Goal: Information Seeking & Learning: Learn about a topic

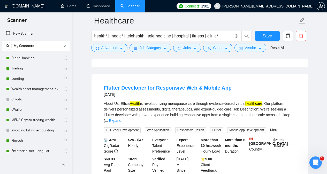
scroll to position [392, 0]
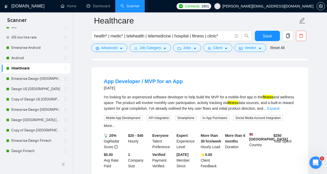
scroll to position [2855, 0]
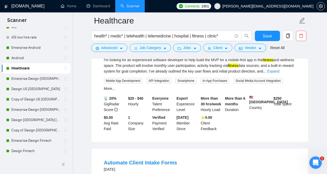
copy div "intakes"
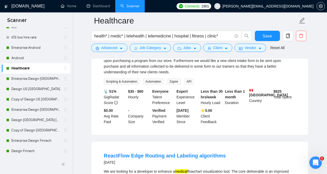
scroll to position [2979, 0]
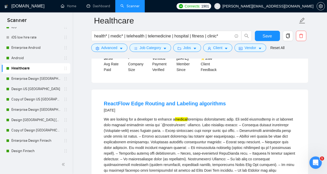
scroll to position [3051, 0]
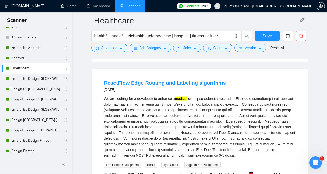
click at [240, 96] on div "We are looking for a developer to enhance a medical" at bounding box center [200, 127] width 192 height 62
copy div "Zustand"
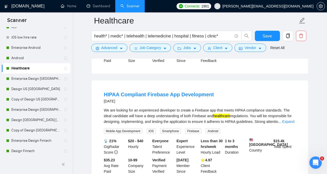
scroll to position [3206, 0]
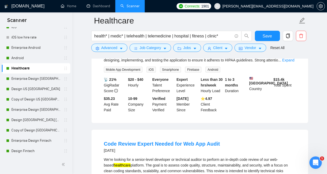
scroll to position [3258, 0]
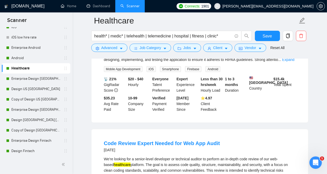
click at [126, 174] on link "Expand" at bounding box center [120, 176] width 12 height 4
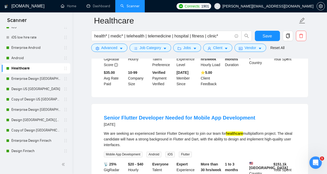
scroll to position [3468, 0]
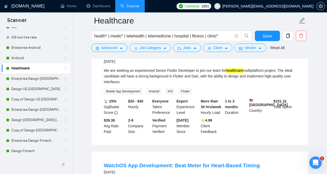
scroll to position [3520, 0]
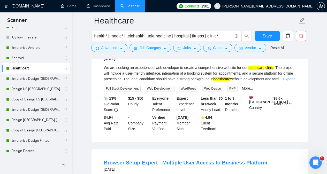
scroll to position [3778, 0]
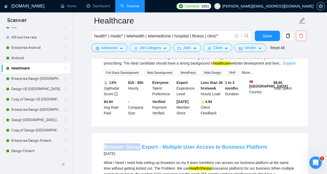
drag, startPoint x: 102, startPoint y: 80, endPoint x: 137, endPoint y: 81, distance: 34.6
copy link "Browser Setup"
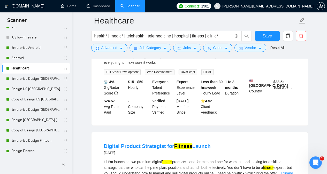
scroll to position [3923, 0]
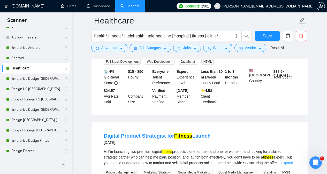
click at [286, 161] on link "Expand" at bounding box center [286, 163] width 12 height 4
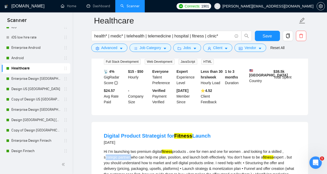
drag, startPoint x: 104, startPoint y: 92, endPoint x: 129, endPoint y: 93, distance: 25.6
click at [129, 149] on div "Hi I’m launching two premium digital fitness products ، one for men and one for…" at bounding box center [200, 171] width 192 height 45
copy div "strategic partner"
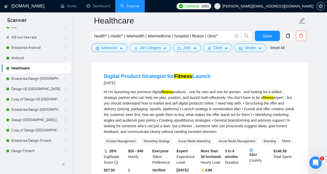
scroll to position [4026, 0]
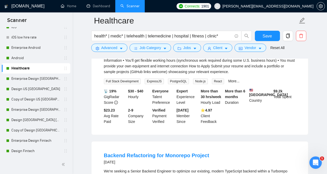
scroll to position [4284, 0]
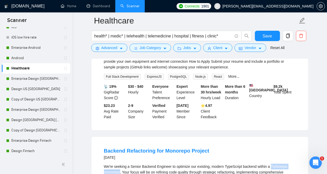
drag, startPoint x: 269, startPoint y: 104, endPoint x: 120, endPoint y: 110, distance: 149.3
click at [120, 164] on div "We're seeking a Senior Backend Engineer to optimize our existing, modern TypeSc…" at bounding box center [200, 172] width 192 height 17
copy div "Turborepo monorepo"
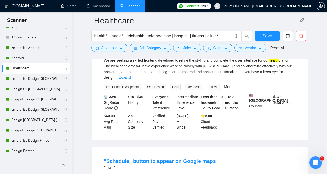
scroll to position [4511, 0]
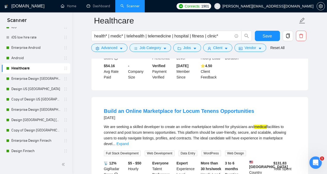
scroll to position [4804, 0]
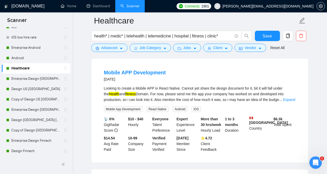
scroll to position [4980, 0]
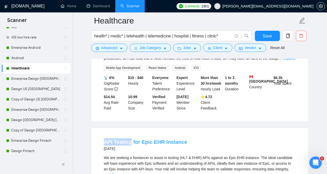
drag, startPoint x: 100, startPoint y: 78, endPoint x: 129, endPoint y: 80, distance: 29.5
copy link "API Testing"
click at [124, 173] on link "Expand" at bounding box center [118, 175] width 12 height 4
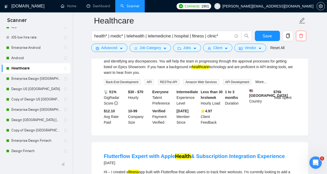
scroll to position [5114, 0]
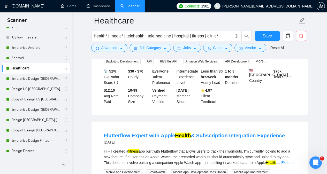
click at [172, 148] on div "Hi – I created a fitness app built with Flutterflow that allows users to track …" at bounding box center [200, 156] width 192 height 17
copy div "Flutterflow"
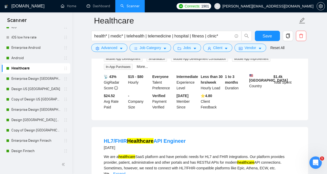
scroll to position [5228, 0]
click at [125, 171] on link "Expand" at bounding box center [119, 173] width 12 height 4
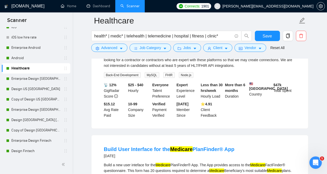
scroll to position [5352, 0]
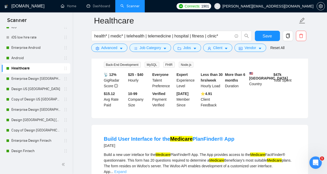
click at [126, 170] on link "Expand" at bounding box center [120, 172] width 12 height 4
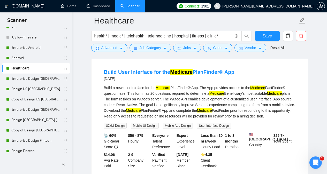
scroll to position [5465, 0]
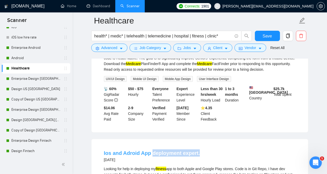
drag, startPoint x: 200, startPoint y: 101, endPoint x: 152, endPoint y: 102, distance: 48.5
click at [152, 149] on div "Ios and Adroid App deployment expert. [DATE]" at bounding box center [200, 155] width 192 height 13
copy link "deployment expert."
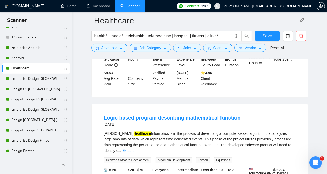
scroll to position [5610, 0]
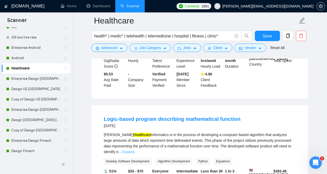
click at [134, 150] on link "Expand" at bounding box center [128, 152] width 12 height 4
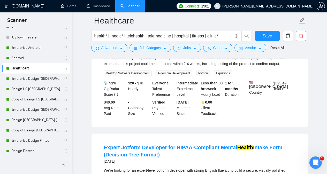
scroll to position [5734, 0]
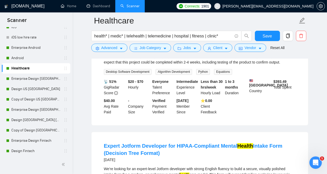
click at [160, 166] on div "We’re looking for an expert-level Jotform developer with strong English fluency…" at bounding box center [200, 177] width 192 height 23
copy div "Jotform"
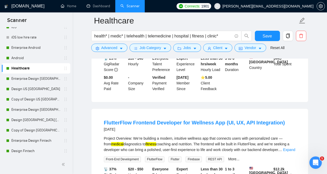
scroll to position [6029, 0]
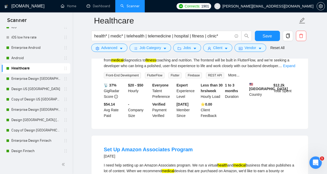
scroll to position [6081, 0]
drag, startPoint x: 144, startPoint y: 107, endPoint x: 175, endPoint y: 107, distance: 31.0
click at [175, 162] on div "I need help setting up an Amazon Associates program. We run a virtual health an…" at bounding box center [200, 170] width 192 height 17
copy div "Amazon Associates"
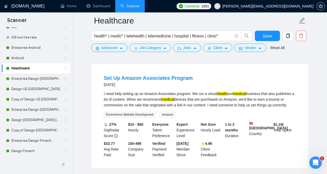
scroll to position [6195, 0]
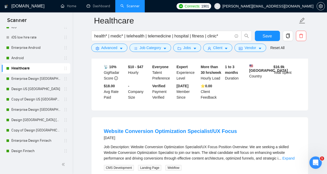
scroll to position [6577, 0]
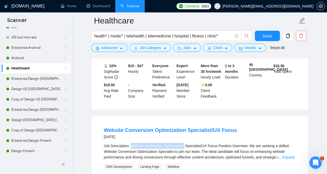
drag, startPoint x: 131, startPoint y: 93, endPoint x: 183, endPoint y: 93, distance: 52.4
click at [183, 143] on div "Job Description: Website Conversion Optimization Specialist/UX Focus Position O…" at bounding box center [200, 151] width 192 height 17
drag, startPoint x: 144, startPoint y: 92, endPoint x: 183, endPoint y: 93, distance: 39.0
click at [183, 143] on div "Job Description: Website Conversion Optimization Specialist/UX Focus Position O…" at bounding box center [200, 151] width 192 height 17
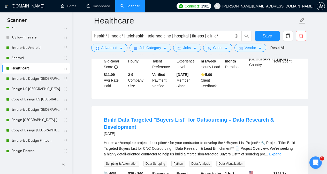
scroll to position [6700, 0]
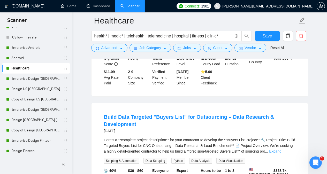
click at [281, 149] on link "Expand" at bounding box center [275, 151] width 12 height 4
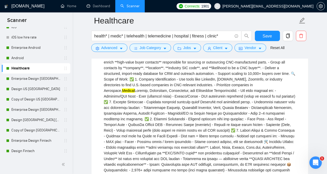
scroll to position [6824, 0]
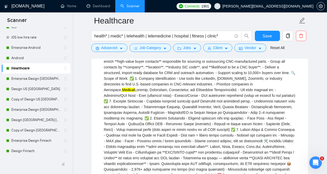
drag, startPoint x: 150, startPoint y: 122, endPoint x: 162, endPoint y: 121, distance: 12.4
click at [162, 121] on div "Here’s a **complete project description** for your contractor to develop the **…" at bounding box center [200, 104] width 192 height 182
drag, startPoint x: 149, startPoint y: 122, endPoint x: 165, endPoint y: 121, distance: 15.8
click at [165, 121] on div "Here’s a **complete project description** for your contractor to develop the **…" at bounding box center [200, 104] width 192 height 182
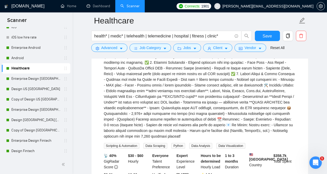
scroll to position [6938, 0]
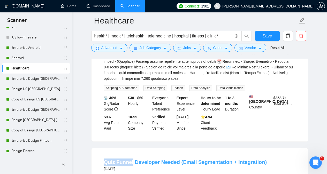
drag, startPoint x: 99, startPoint y: 107, endPoint x: 131, endPoint y: 108, distance: 31.8
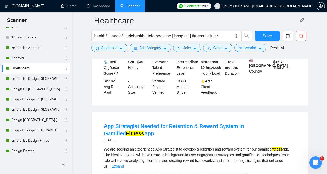
scroll to position [7365, 0]
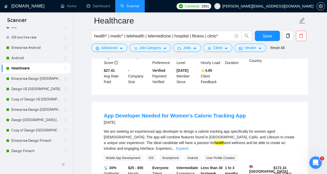
scroll to position [7448, 0]
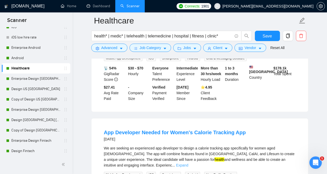
click at [188, 163] on link "Expand" at bounding box center [182, 165] width 12 height 4
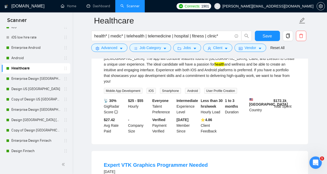
scroll to position [7551, 0]
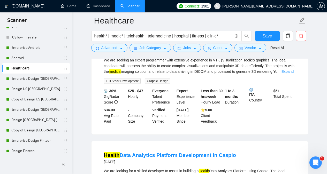
scroll to position [7665, 0]
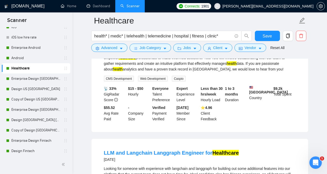
scroll to position [7789, 0]
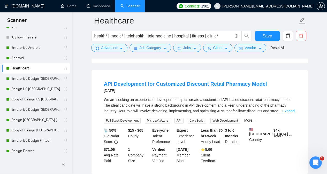
scroll to position [8119, 0]
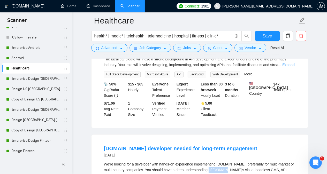
drag, startPoint x: 203, startPoint y: 107, endPoint x: 217, endPoint y: 106, distance: 13.7
click at [217, 161] on div "We’re looking for a developer with hands-on experience implementing [DOMAIN_NAM…" at bounding box center [200, 172] width 192 height 23
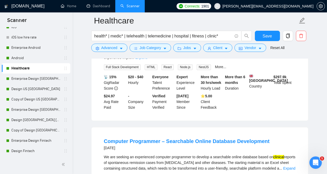
scroll to position [8243, 0]
click at [290, 166] on link "Expand" at bounding box center [289, 168] width 12 height 4
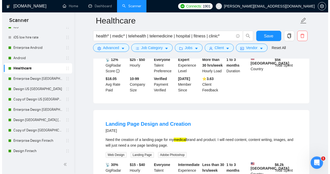
scroll to position [8542, 0]
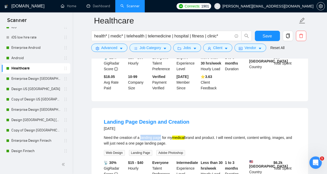
drag, startPoint x: 140, startPoint y: 78, endPoint x: 161, endPoint y: 79, distance: 20.9
click at [161, 135] on div "Need the creation of a landing page for my medical brand and product. I will ne…" at bounding box center [200, 140] width 192 height 11
click at [112, 47] on span "Advanced" at bounding box center [109, 48] width 16 height 6
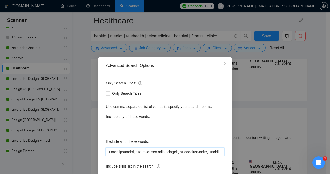
click at [107, 152] on input "text" at bounding box center [165, 152] width 118 height 8
paste input "Intake*, Zustand, Browser Setup, strategist, Turborepo, monorepo, refactor, API…"
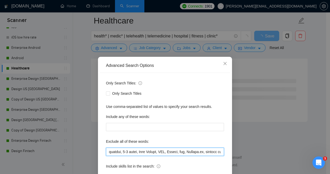
scroll to position [4931, 0]
click at [196, 153] on input "text" at bounding box center [165, 152] width 118 height 8
click at [132, 151] on input "text" at bounding box center [165, 152] width 118 height 8
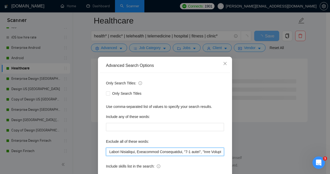
click at [134, 151] on input "text" at bounding box center [165, 152] width 118 height 8
click at [176, 152] on input "text" at bounding box center [165, 152] width 118 height 8
click at [115, 151] on input "text" at bounding box center [165, 152] width 118 height 8
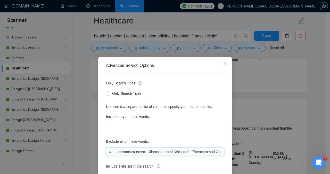
click at [155, 150] on input "text" at bounding box center [165, 152] width 118 height 8
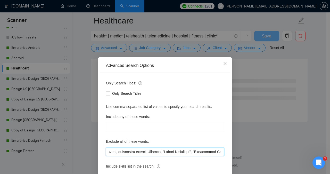
click at [139, 153] on input "text" at bounding box center [165, 152] width 118 height 8
click at [109, 152] on input "text" at bounding box center [165, 152] width 118 height 8
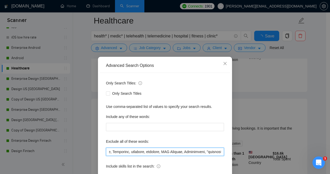
click at [178, 151] on input "text" at bounding box center [165, 152] width 118 height 8
click at [160, 151] on input "text" at bounding box center [165, 152] width 118 height 8
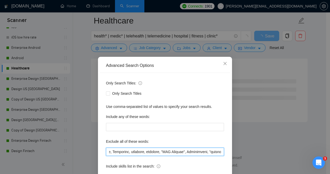
click at [117, 151] on input "text" at bounding box center [165, 152] width 118 height 8
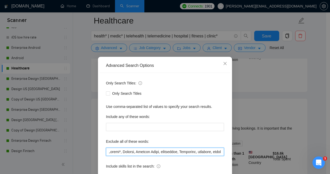
scroll to position [0, 0]
click at [136, 151] on input "text" at bounding box center [165, 152] width 118 height 8
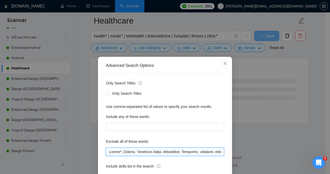
click at [159, 152] on input "text" at bounding box center [165, 152] width 118 height 8
click at [114, 152] on input "text" at bounding box center [165, 152] width 118 height 8
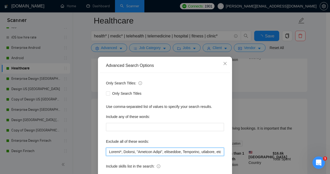
type input "Intake*, Zustand, "Browser Setup", strategist, Turborepo, monorepo, refactor, "…"
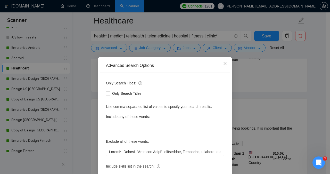
scroll to position [41, 0]
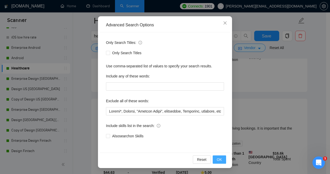
click at [217, 159] on span "OK" at bounding box center [219, 160] width 5 height 6
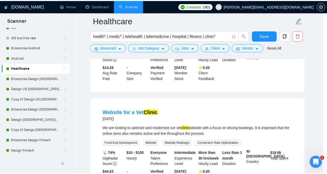
scroll to position [15, 0]
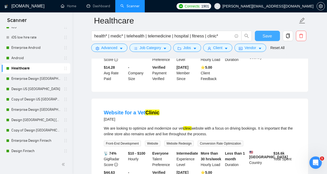
click at [263, 36] on span "Save" at bounding box center [266, 36] width 9 height 6
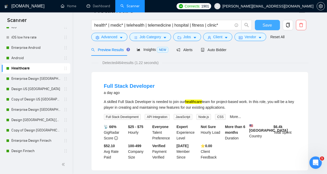
scroll to position [0, 0]
